Goal: Find specific page/section: Find specific page/section

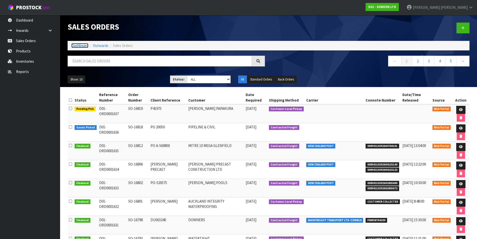
click at [81, 44] on link "Dashboard" at bounding box center [79, 45] width 17 height 5
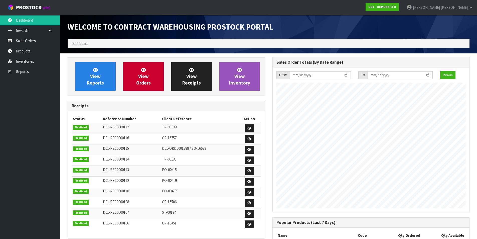
scroll to position [221, 204]
click at [149, 76] on link "View Orders" at bounding box center [143, 76] width 41 height 29
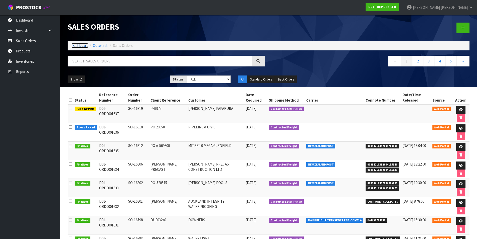
click at [83, 46] on link "Dashboard" at bounding box center [79, 45] width 17 height 5
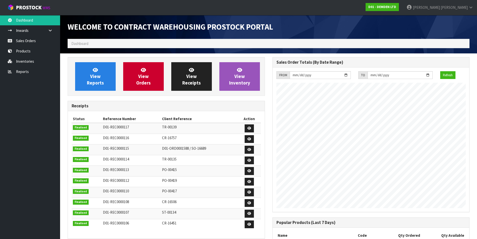
scroll to position [221, 204]
click at [149, 78] on link "View Orders" at bounding box center [143, 76] width 41 height 29
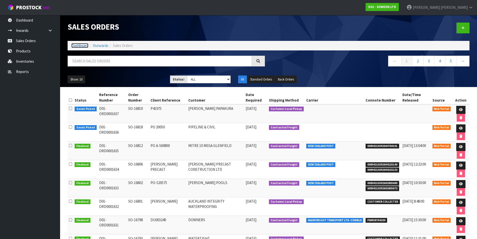
click at [75, 46] on link "Dashboard" at bounding box center [79, 45] width 17 height 5
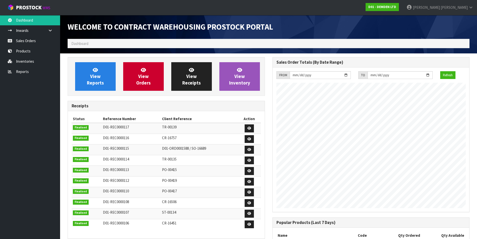
scroll to position [221, 204]
